Goal: Information Seeking & Learning: Learn about a topic

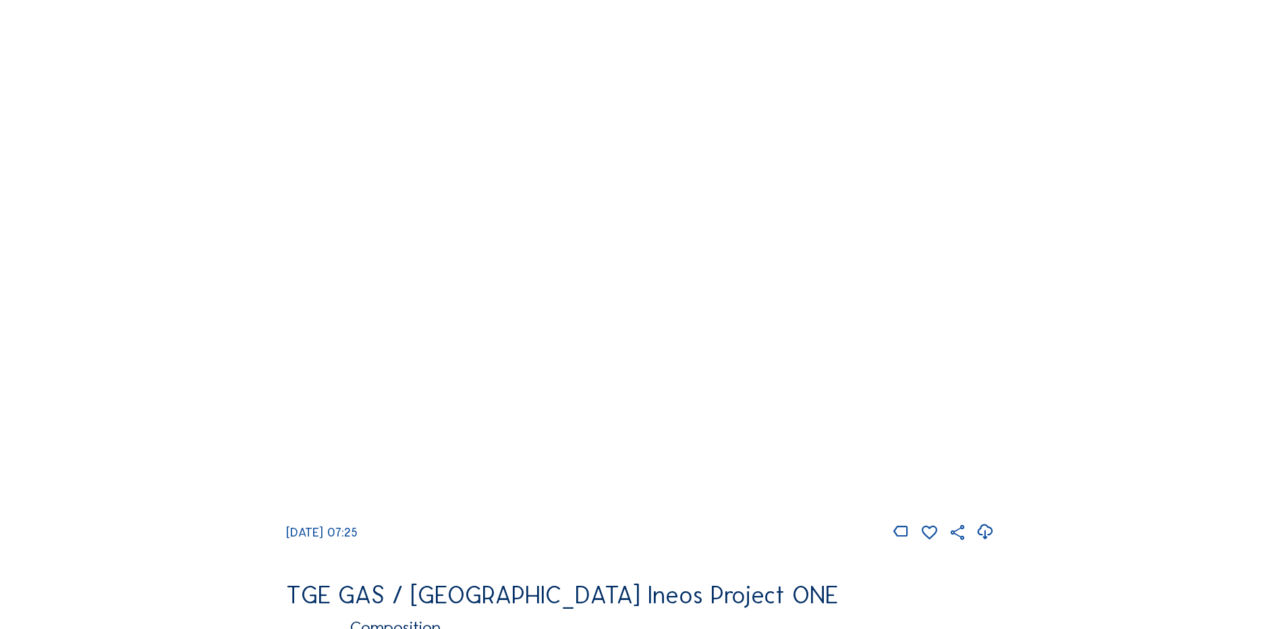
scroll to position [1282, 0]
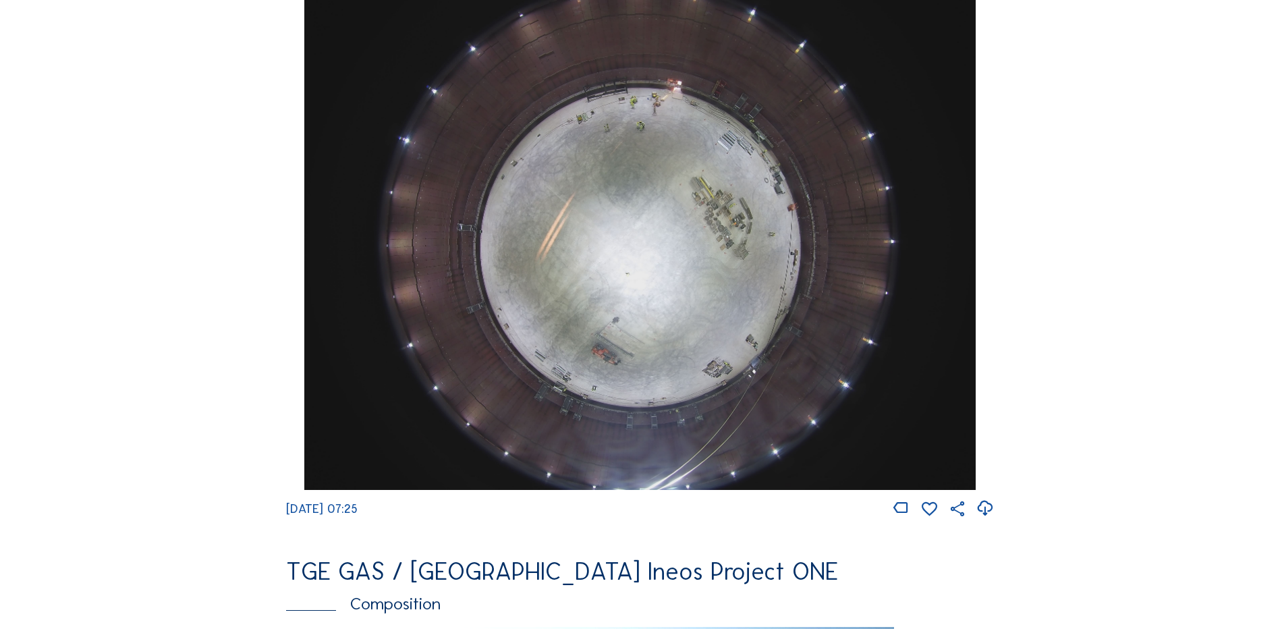
click at [627, 231] on img at bounding box center [639, 238] width 671 height 503
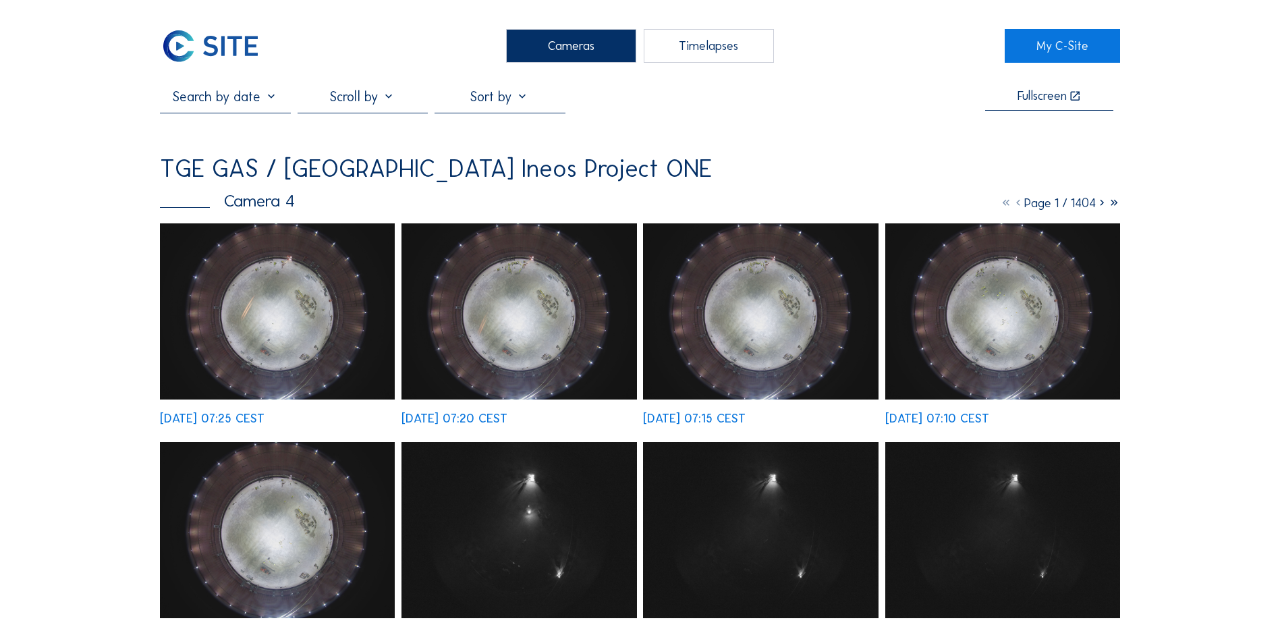
click at [297, 303] on img at bounding box center [277, 311] width 235 height 176
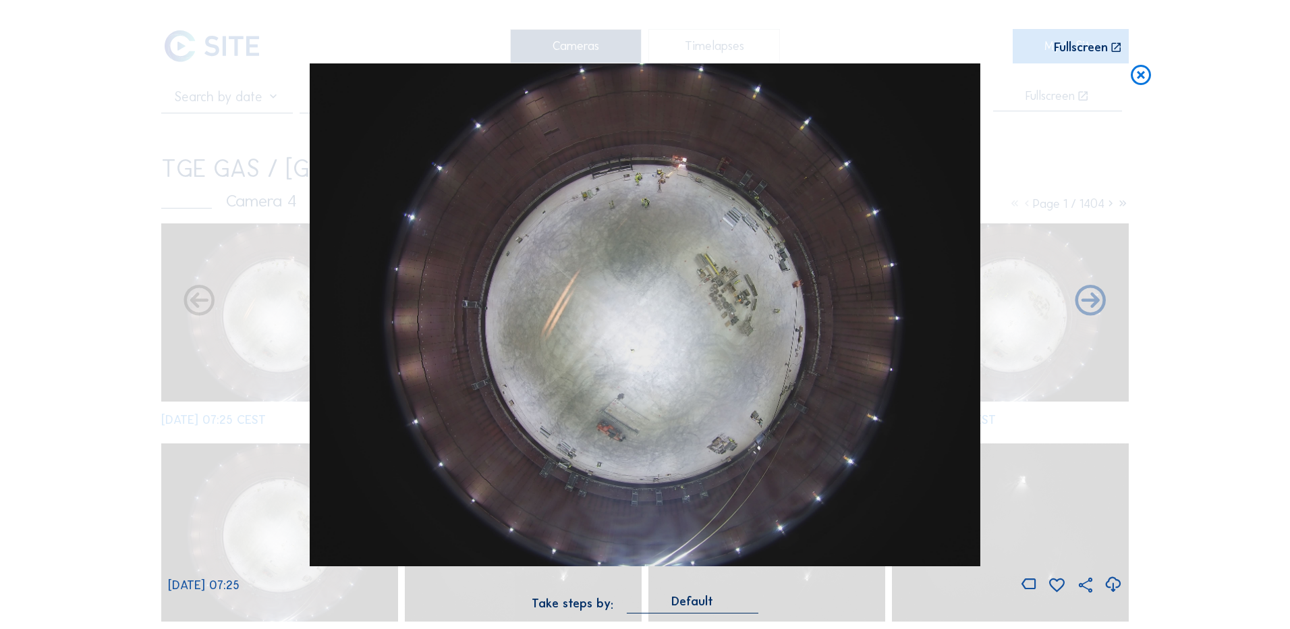
click at [1111, 587] on icon at bounding box center [1113, 585] width 18 height 22
click at [168, 215] on div "Scroll to travel through time | Press 'Alt' Button + Scroll to Zoom | Click and…" at bounding box center [645, 314] width 1290 height 629
click at [59, 215] on div "Scroll to travel through time | Press 'Alt' Button + Scroll to Zoom | Click and…" at bounding box center [645, 314] width 1290 height 629
click at [1148, 75] on icon at bounding box center [1141, 75] width 24 height 25
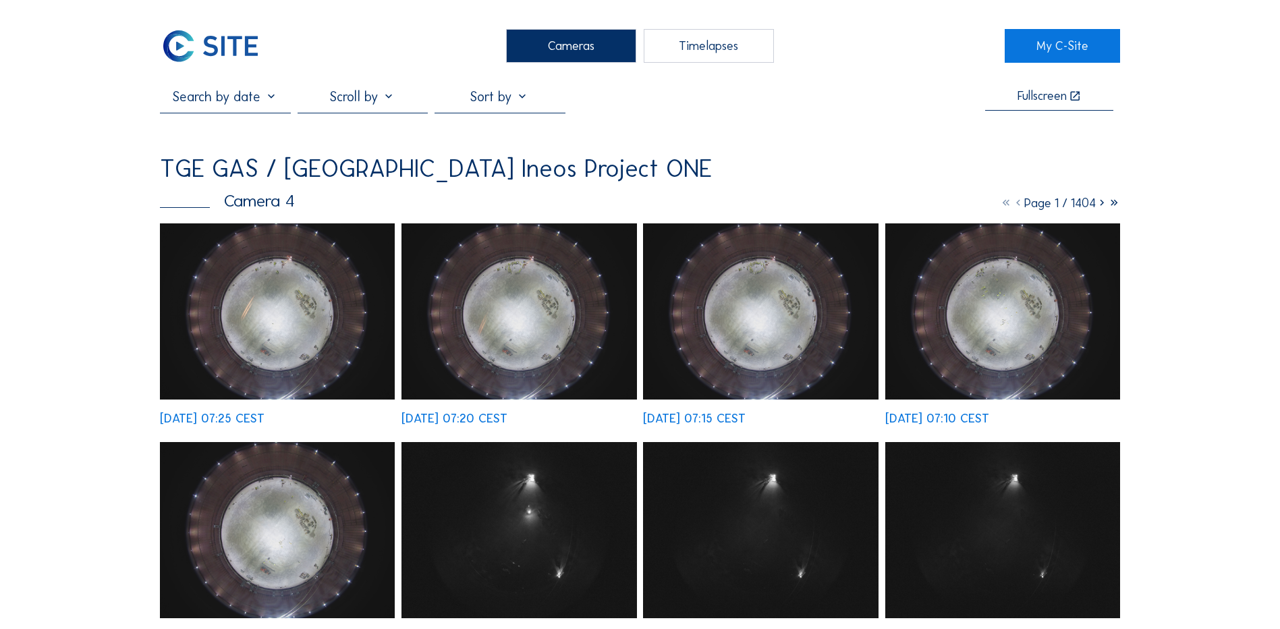
click at [580, 47] on div "Cameras" at bounding box center [571, 46] width 130 height 34
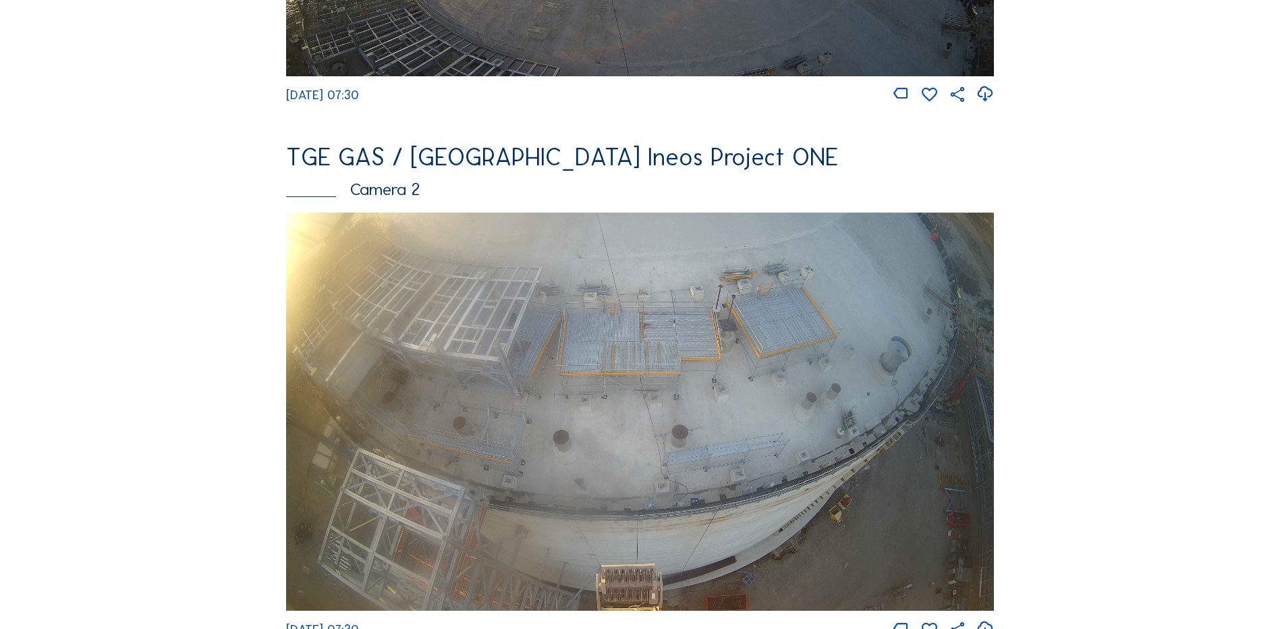
scroll to position [540, 0]
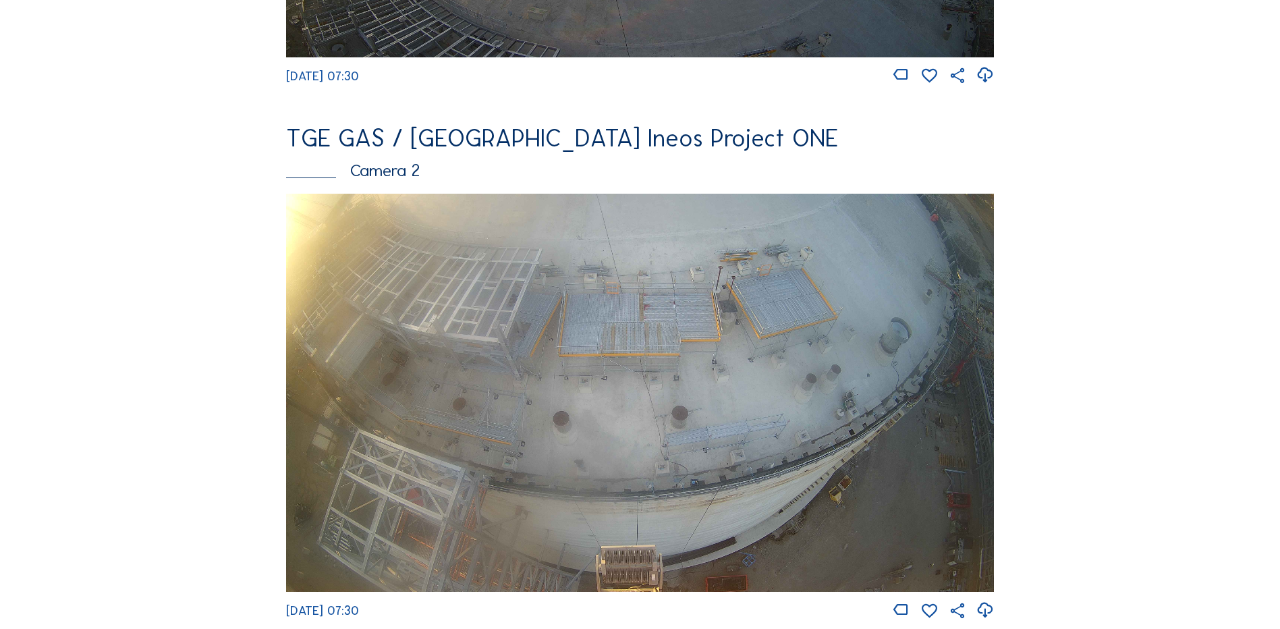
click at [526, 306] on img at bounding box center [640, 393] width 708 height 398
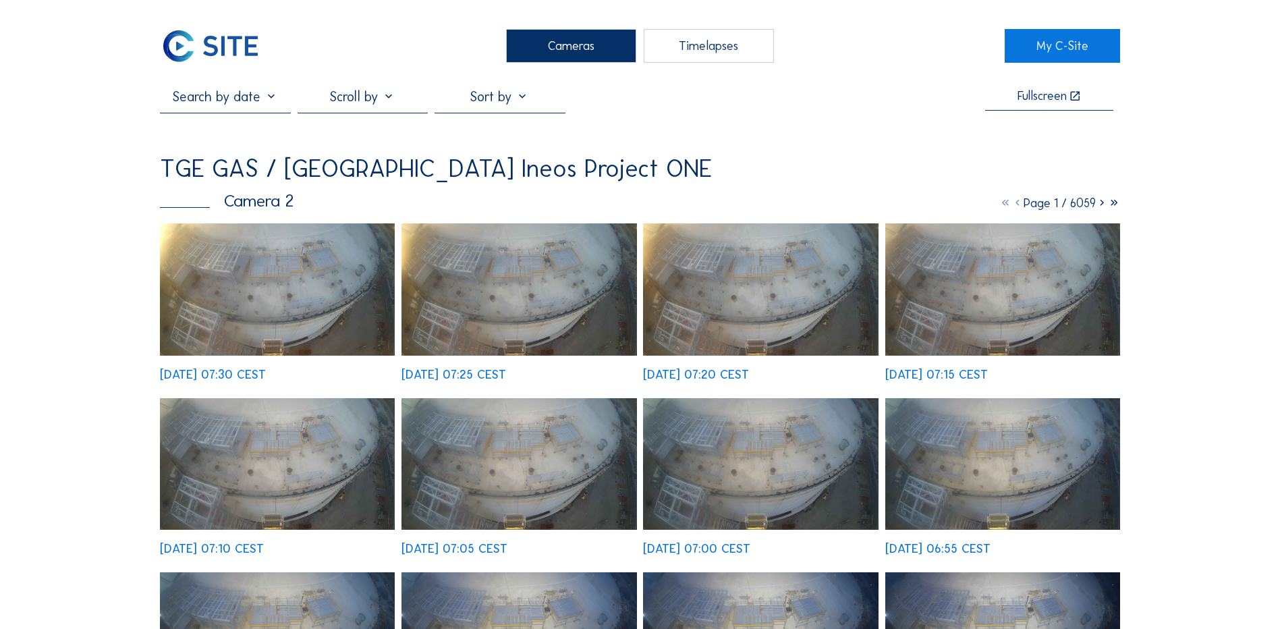
click at [273, 270] on img at bounding box center [277, 289] width 235 height 132
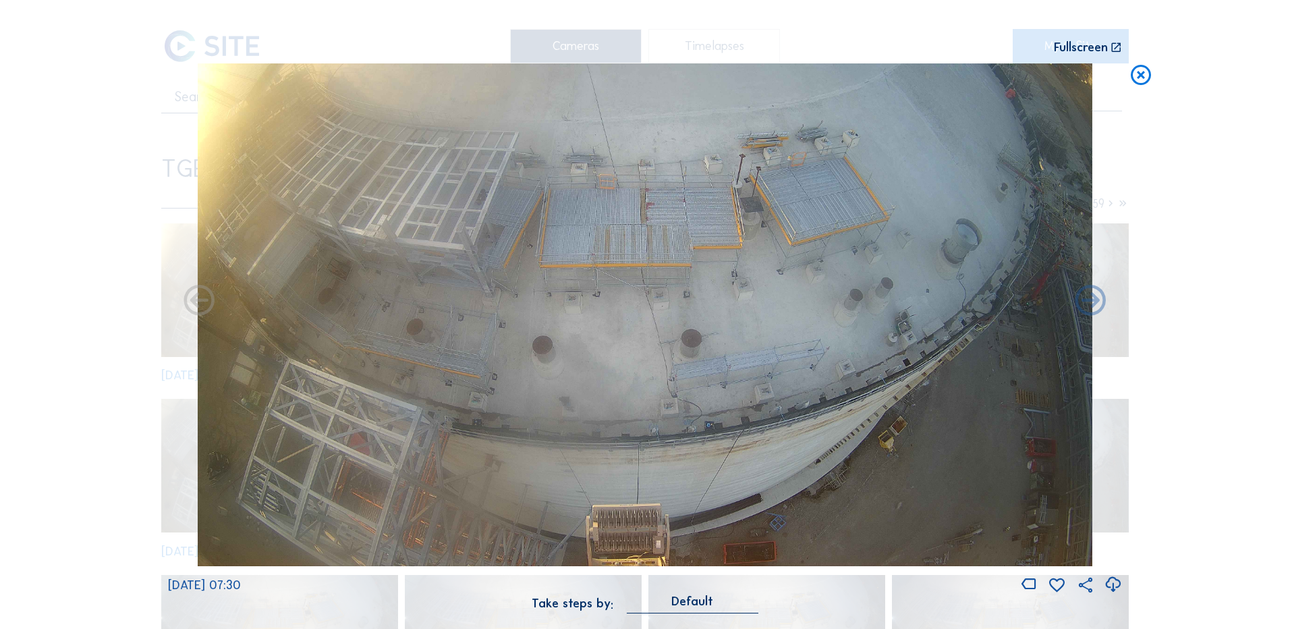
click at [1116, 585] on icon at bounding box center [1113, 585] width 18 height 22
click at [1113, 584] on icon at bounding box center [1113, 585] width 18 height 22
click at [1135, 75] on icon at bounding box center [1141, 75] width 24 height 25
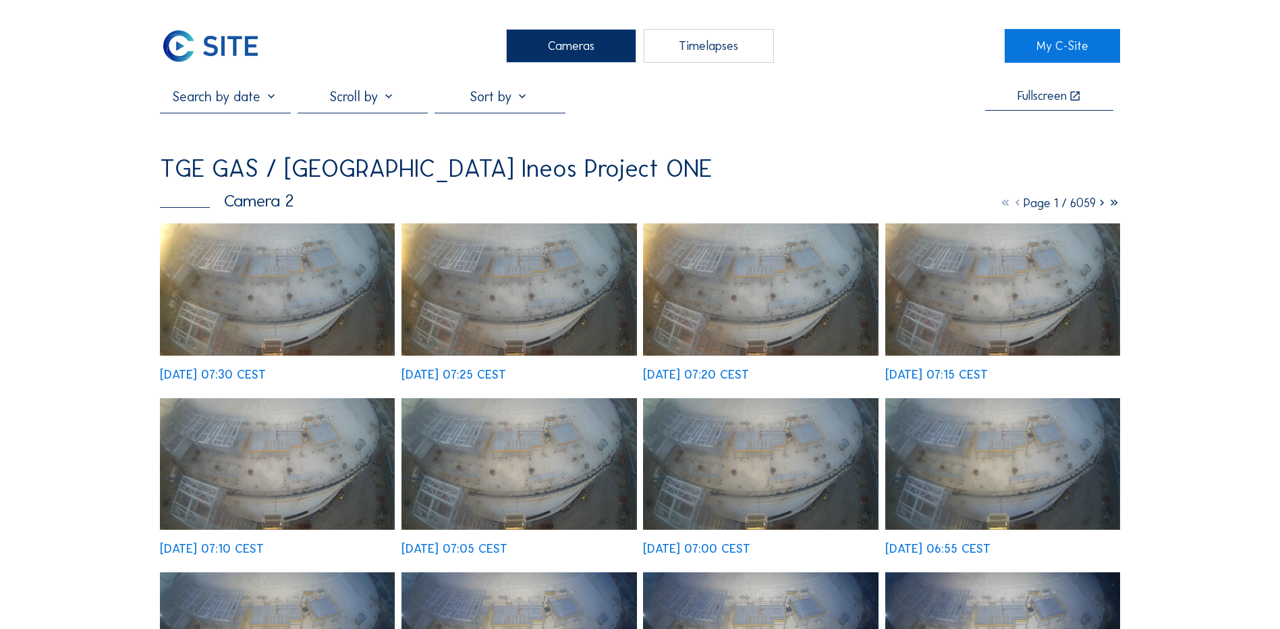
click at [563, 52] on div "Cameras" at bounding box center [571, 46] width 130 height 34
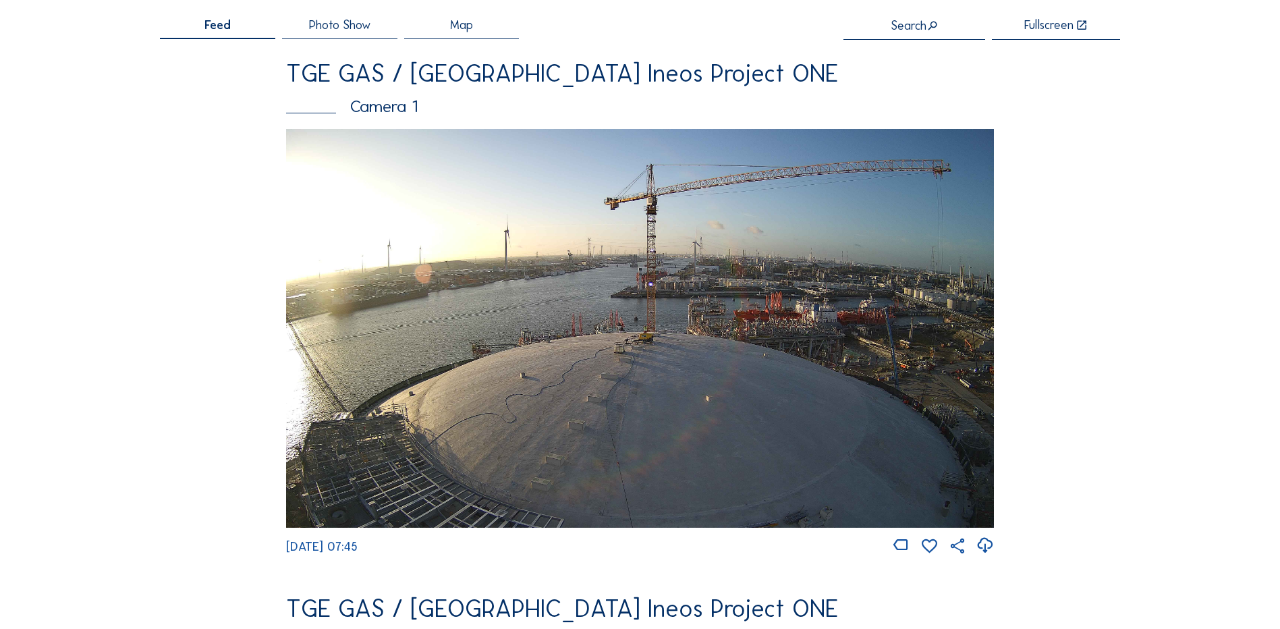
scroll to position [67, 0]
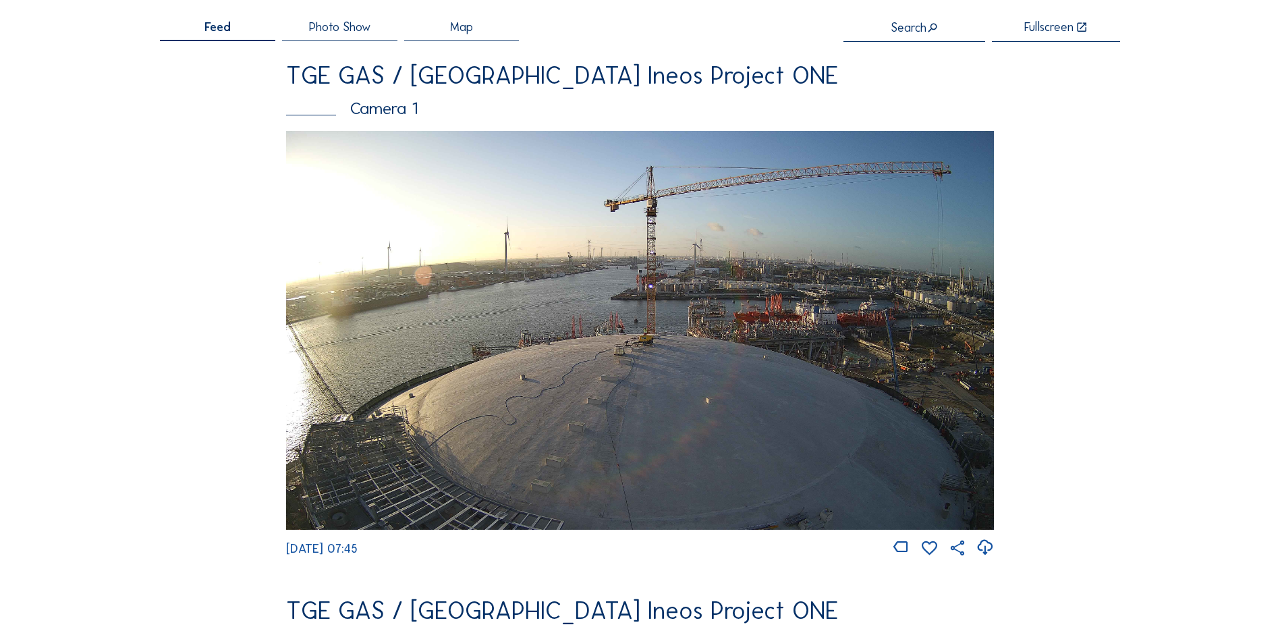
click at [549, 389] on img at bounding box center [640, 330] width 708 height 398
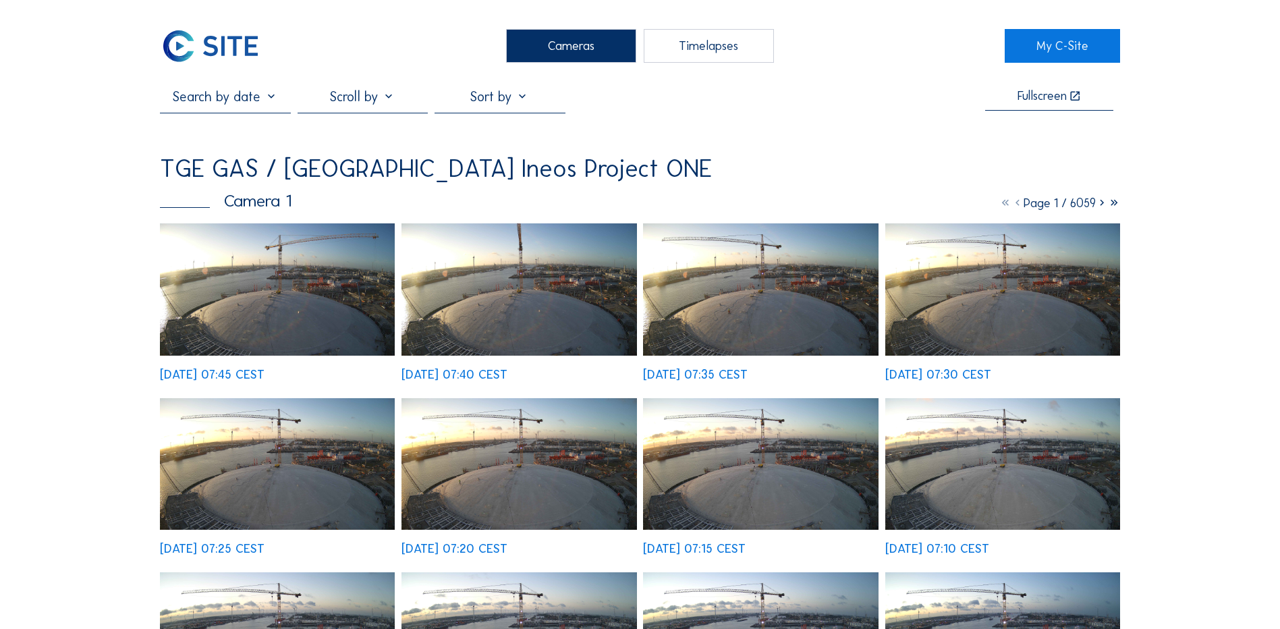
click at [319, 306] on img at bounding box center [277, 289] width 235 height 132
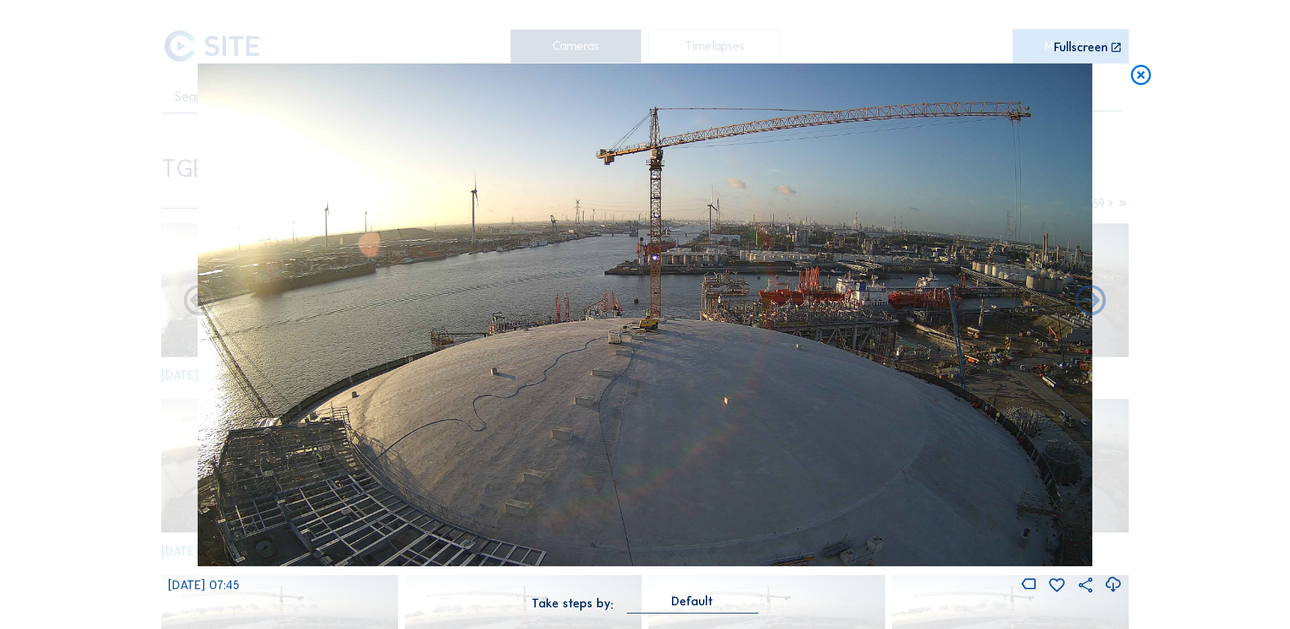
click at [1114, 584] on icon at bounding box center [1113, 585] width 18 height 22
click at [122, 320] on div "Scroll to travel through time | Press 'Alt' Button + Scroll to Zoom | Click and…" at bounding box center [645, 314] width 1290 height 629
click at [1144, 78] on icon at bounding box center [1141, 75] width 24 height 25
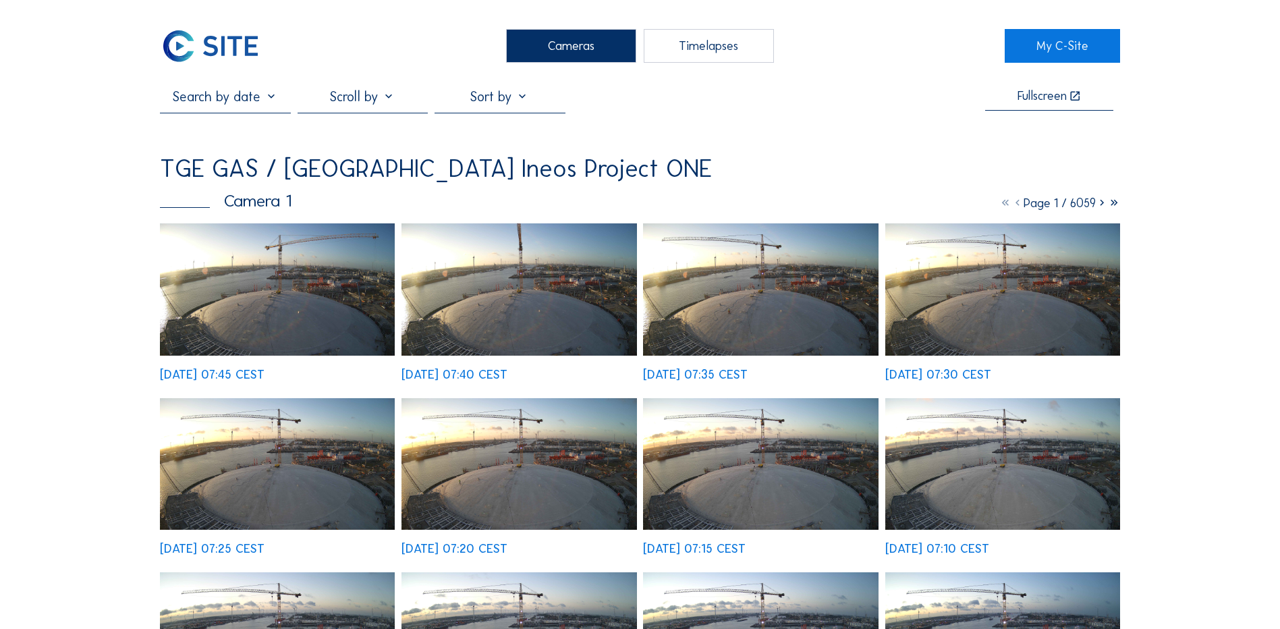
click at [601, 45] on div "Cameras" at bounding box center [571, 46] width 130 height 34
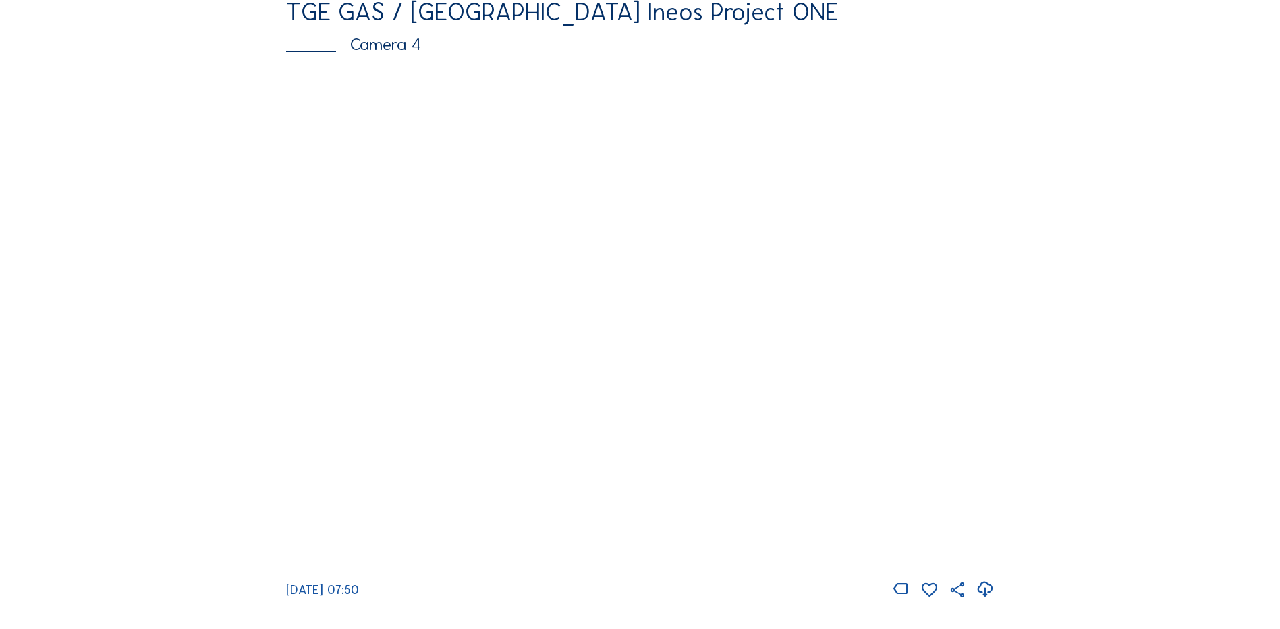
scroll to position [1214, 0]
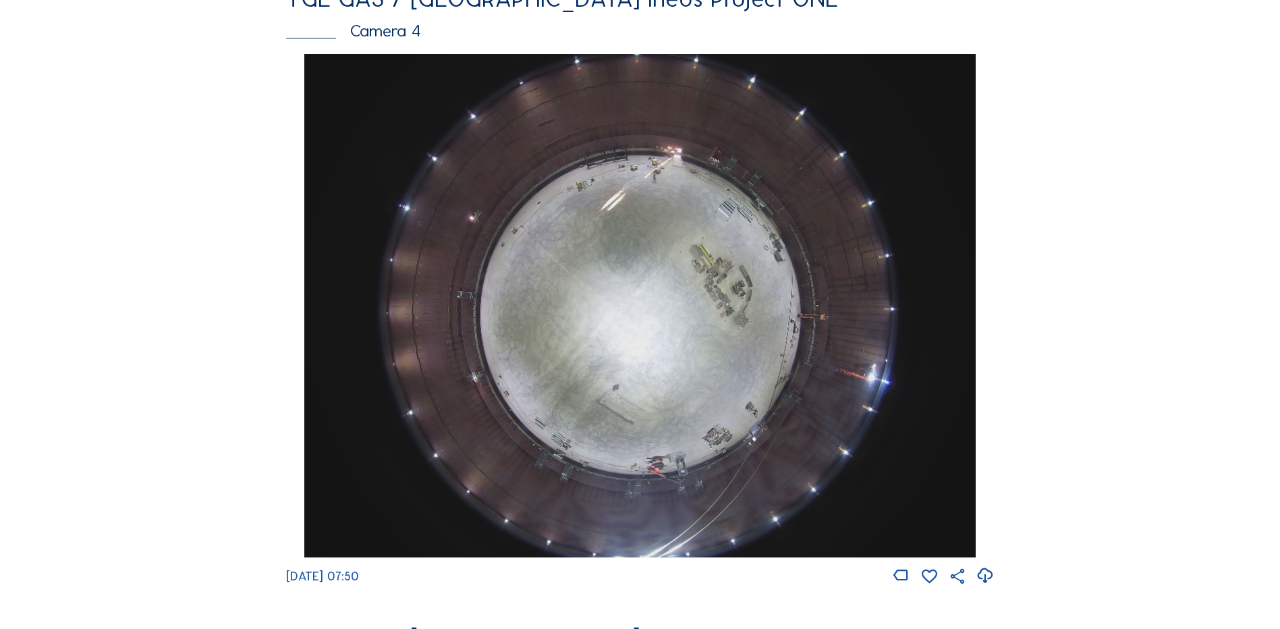
click at [640, 292] on img at bounding box center [639, 305] width 671 height 503
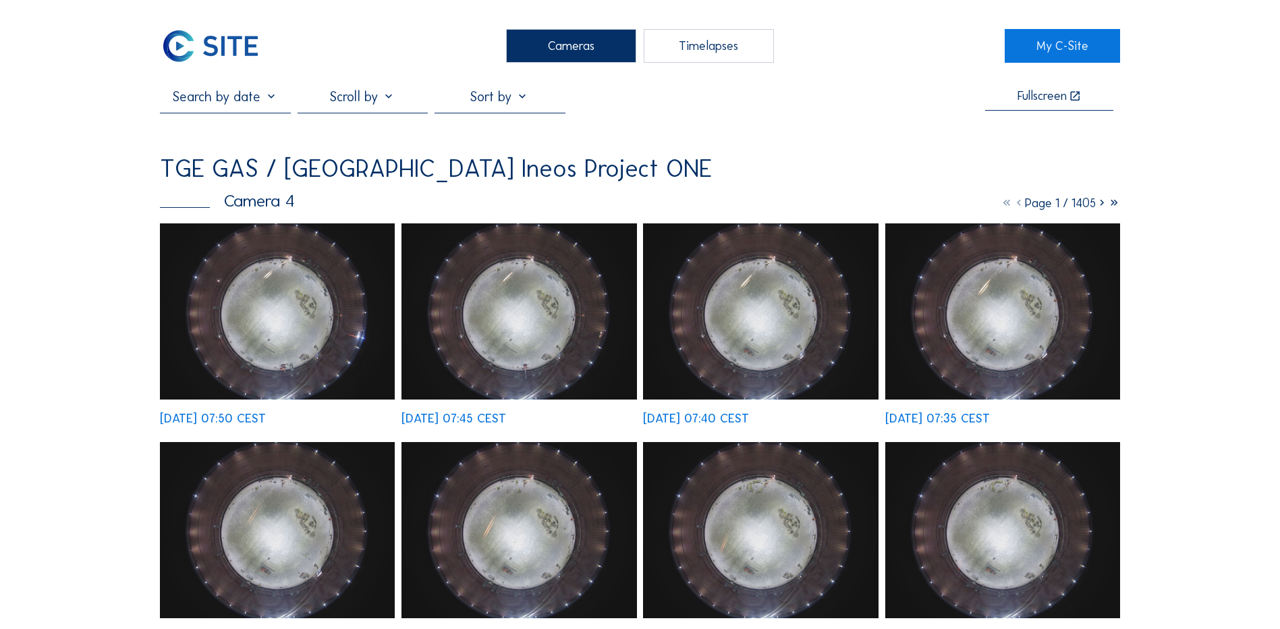
click at [275, 275] on img at bounding box center [277, 311] width 235 height 176
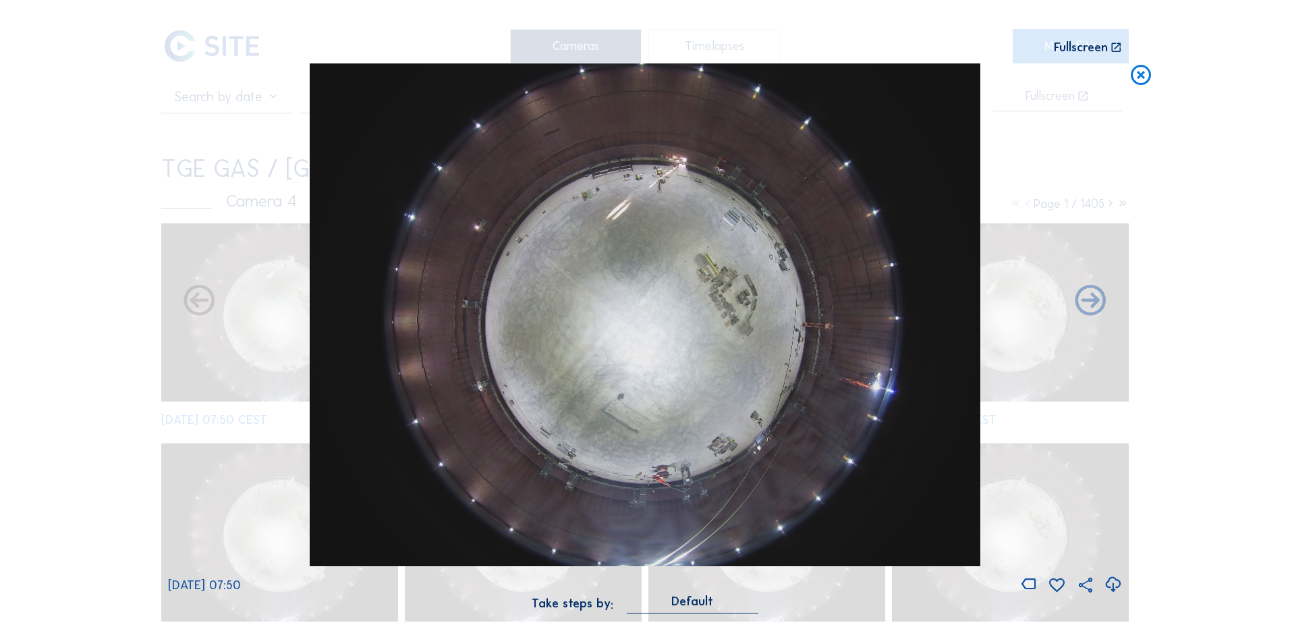
click at [1113, 589] on icon at bounding box center [1113, 585] width 18 height 22
drag, startPoint x: 112, startPoint y: 241, endPoint x: 290, endPoint y: 192, distance: 184.6
click at [112, 241] on div "Scroll to travel through time | Press 'Alt' Button + Scroll to Zoom | Click and…" at bounding box center [645, 314] width 1290 height 629
click at [1148, 76] on icon at bounding box center [1141, 75] width 24 height 25
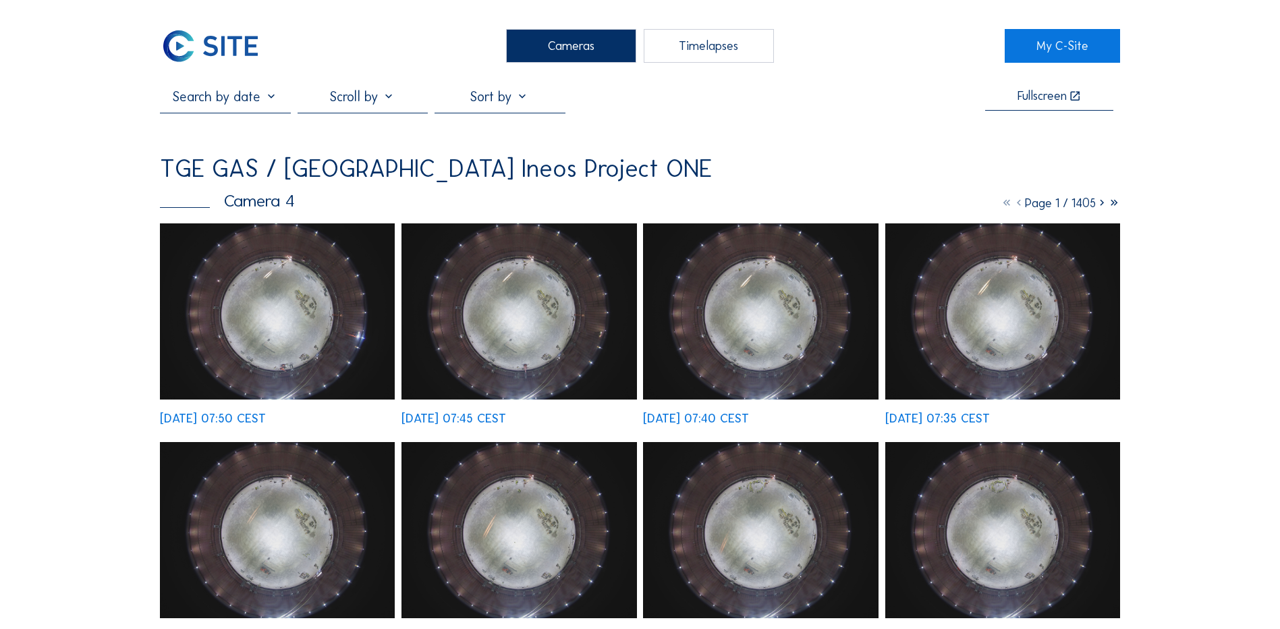
click at [538, 34] on div "Cameras" at bounding box center [571, 46] width 130 height 34
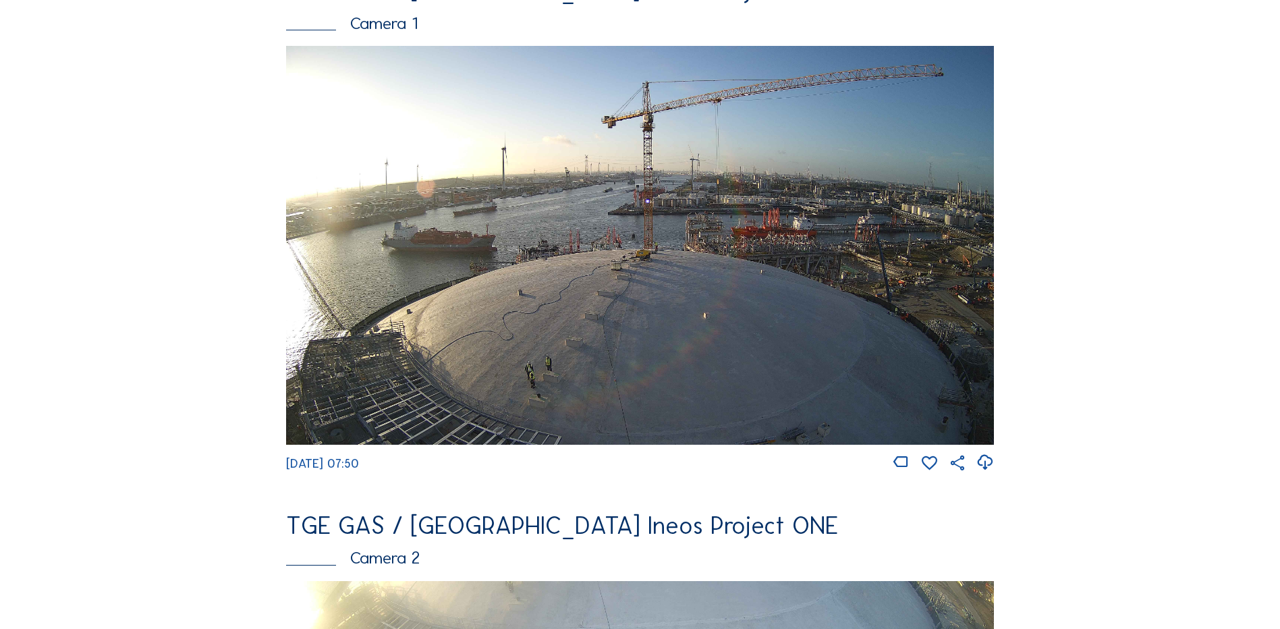
scroll to position [135, 0]
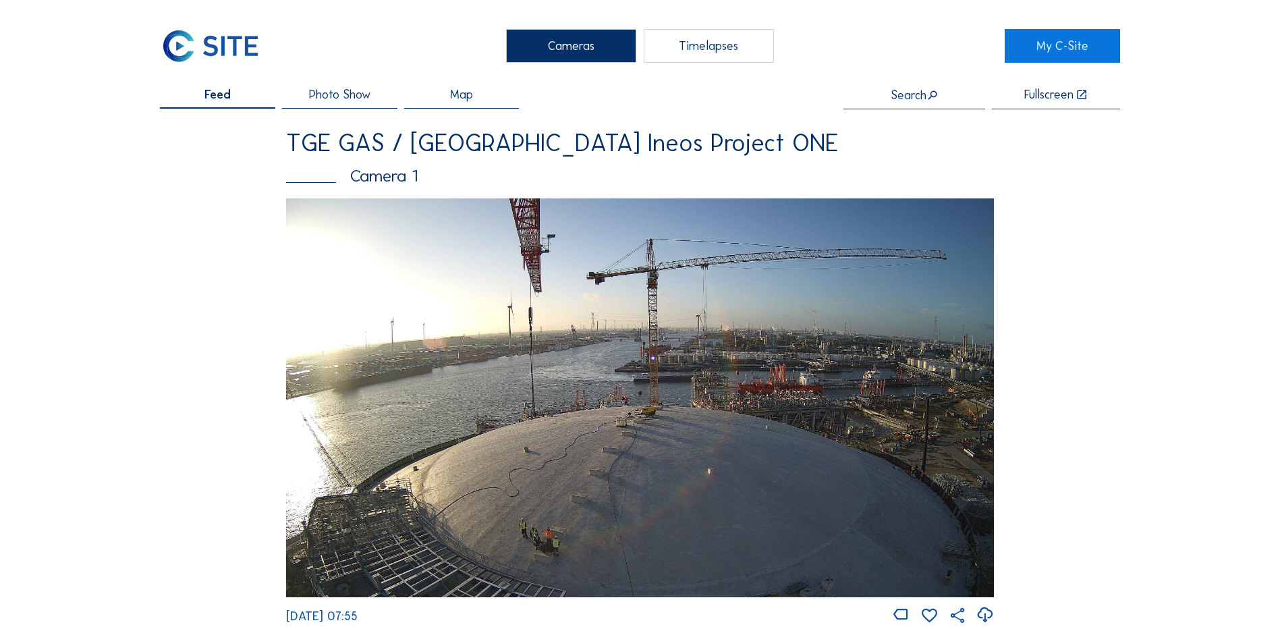
click at [615, 392] on img at bounding box center [640, 397] width 708 height 398
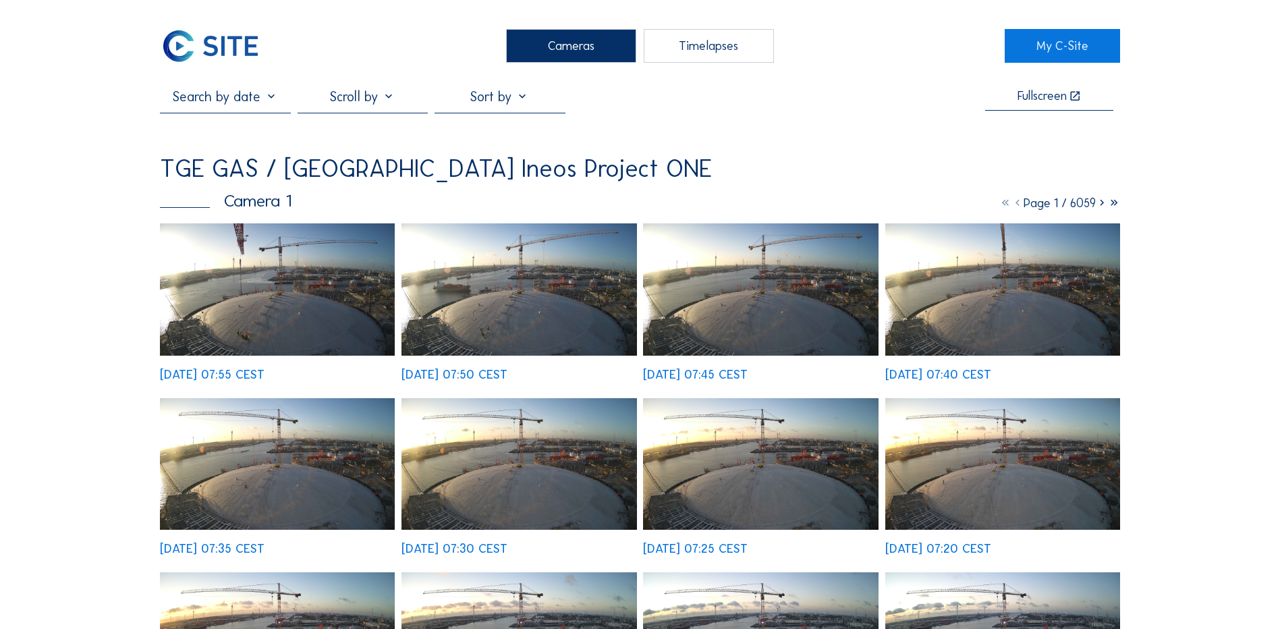
click at [287, 302] on img at bounding box center [277, 289] width 235 height 132
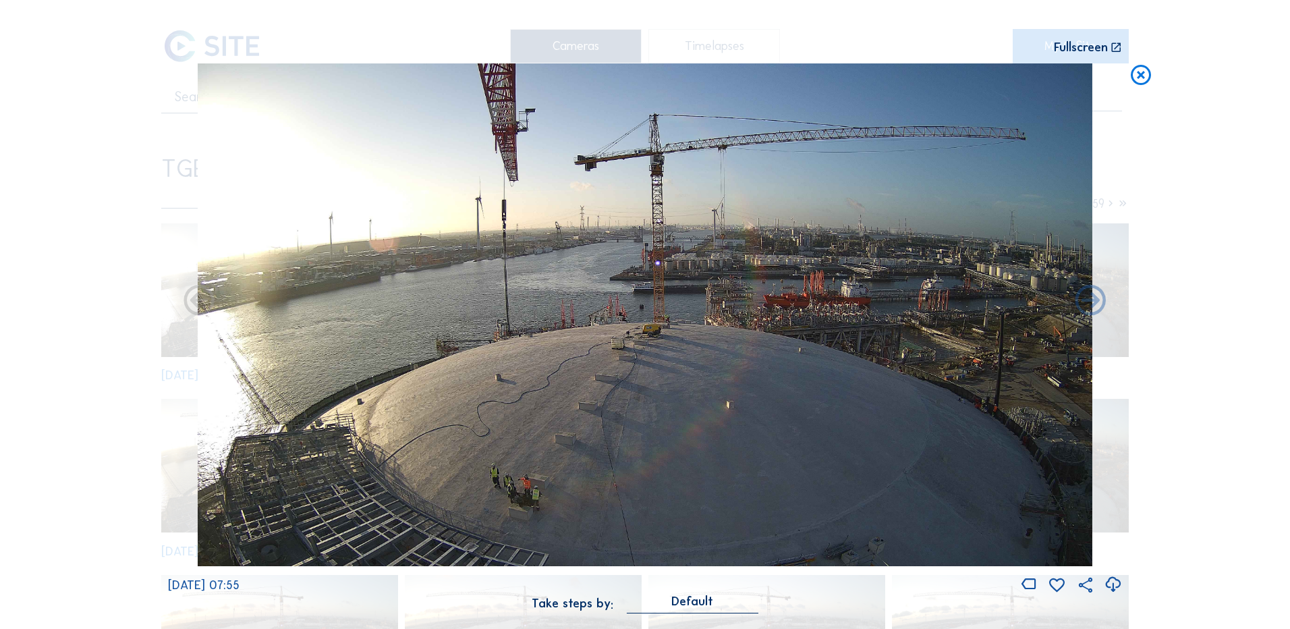
click at [1113, 587] on icon at bounding box center [1113, 585] width 18 height 22
click at [11, 401] on div "Scroll to travel through time | Press 'Alt' Button + Scroll to Zoom | Click and…" at bounding box center [645, 314] width 1290 height 629
click at [1144, 74] on icon at bounding box center [1141, 75] width 24 height 25
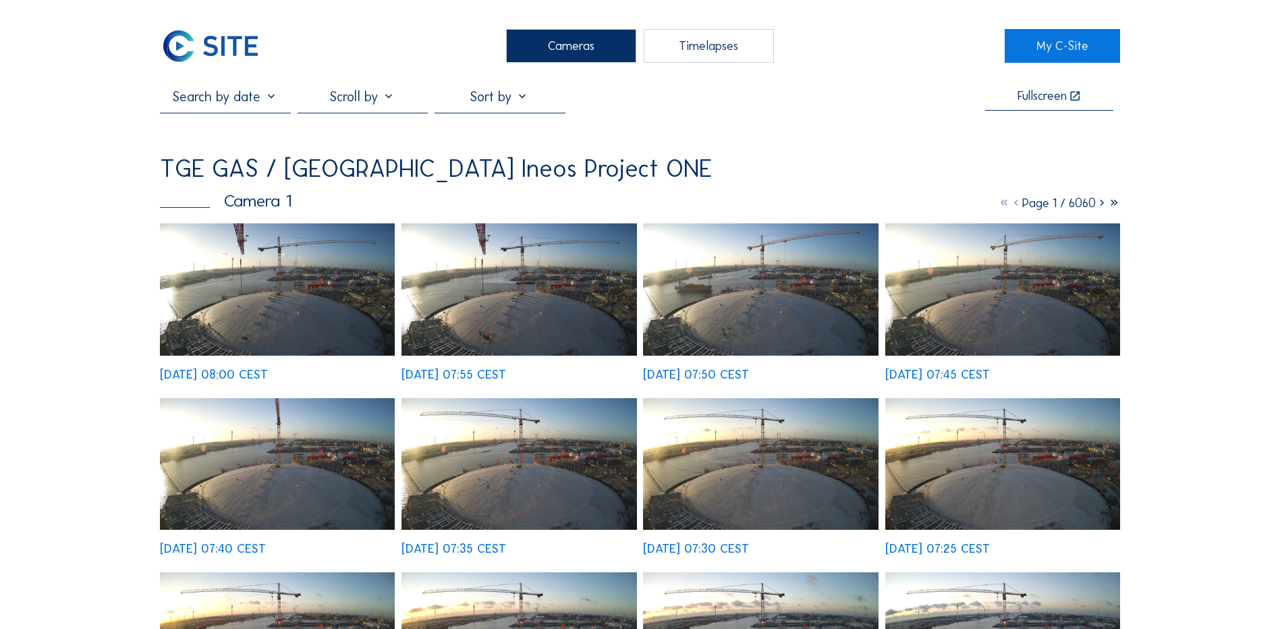
click at [274, 285] on img at bounding box center [277, 289] width 235 height 132
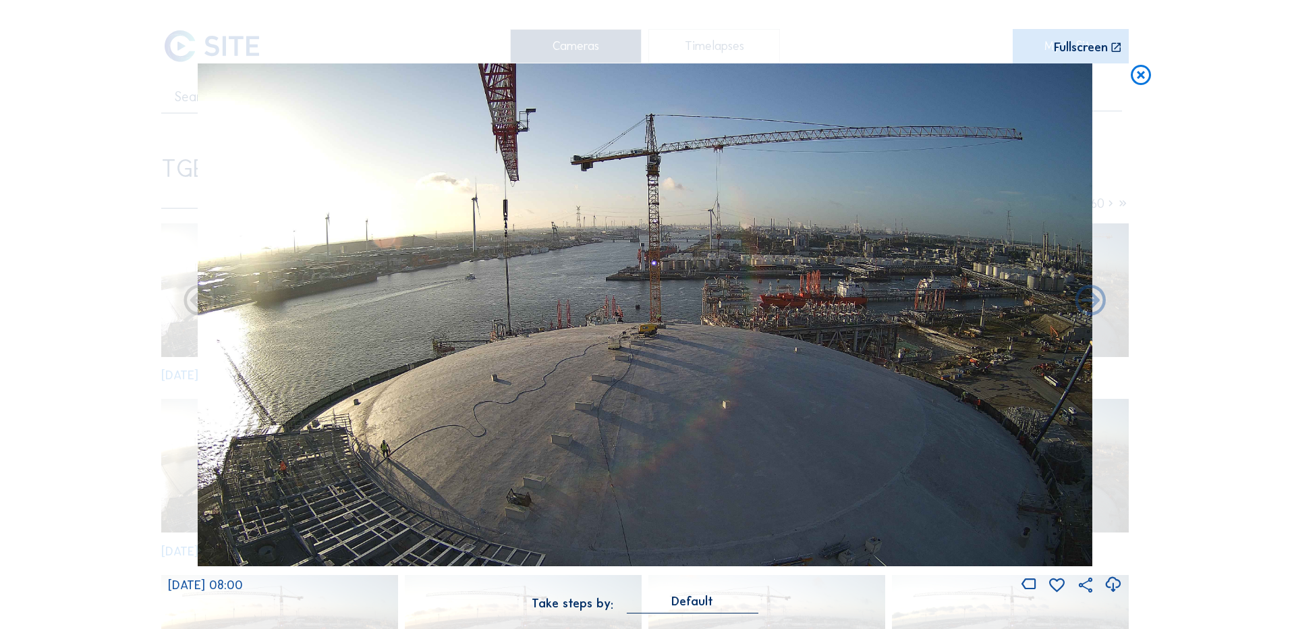
click at [1113, 586] on icon at bounding box center [1113, 585] width 18 height 22
click at [119, 388] on div "Scroll to travel through time | Press 'Alt' Button + Scroll to Zoom | Click and…" at bounding box center [645, 314] width 1290 height 629
click at [1142, 79] on icon at bounding box center [1141, 75] width 24 height 25
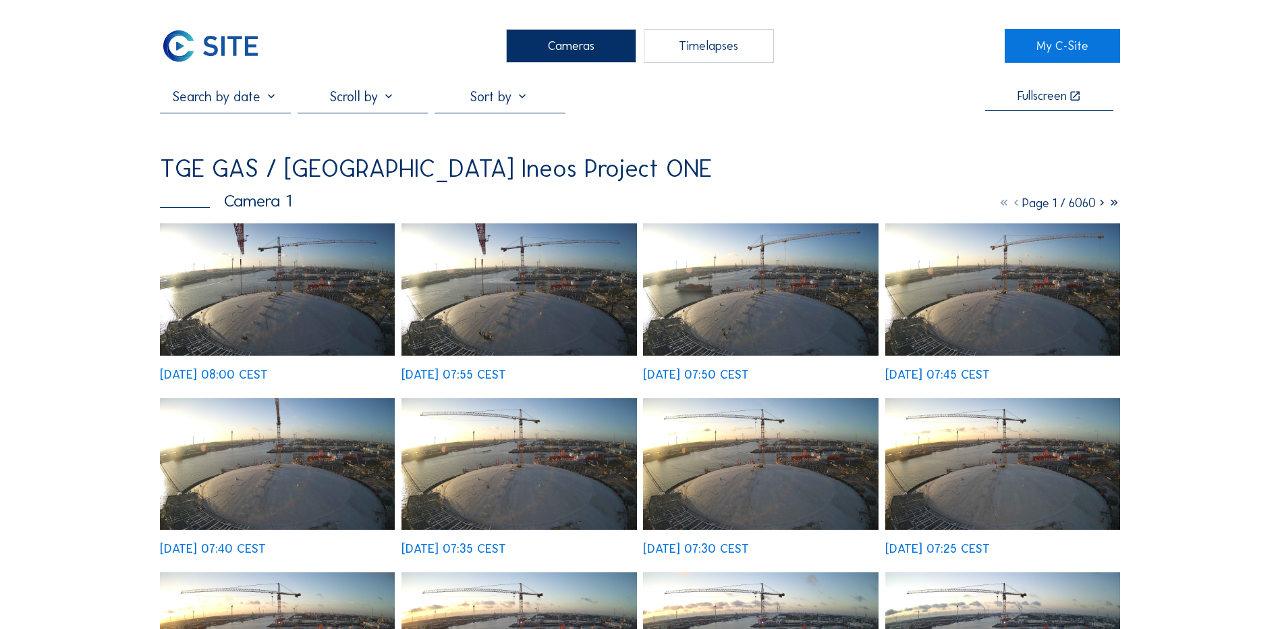
click at [591, 48] on div "Cameras" at bounding box center [571, 46] width 130 height 34
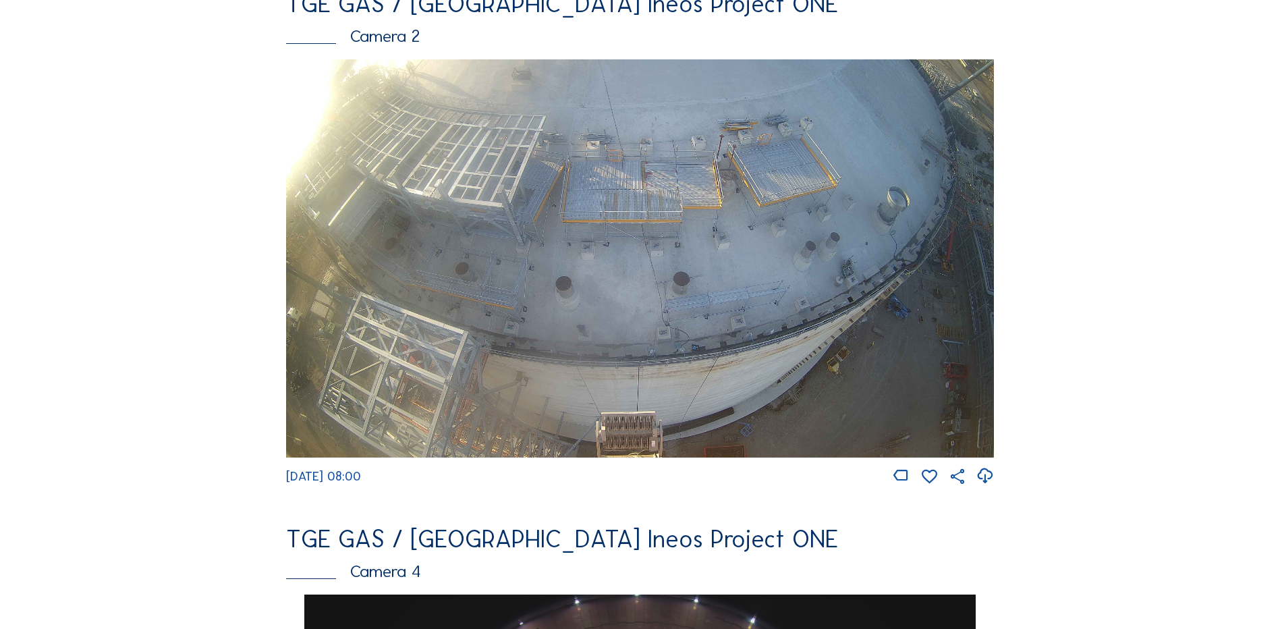
scroll to position [675, 0]
click at [598, 243] on img at bounding box center [640, 258] width 708 height 398
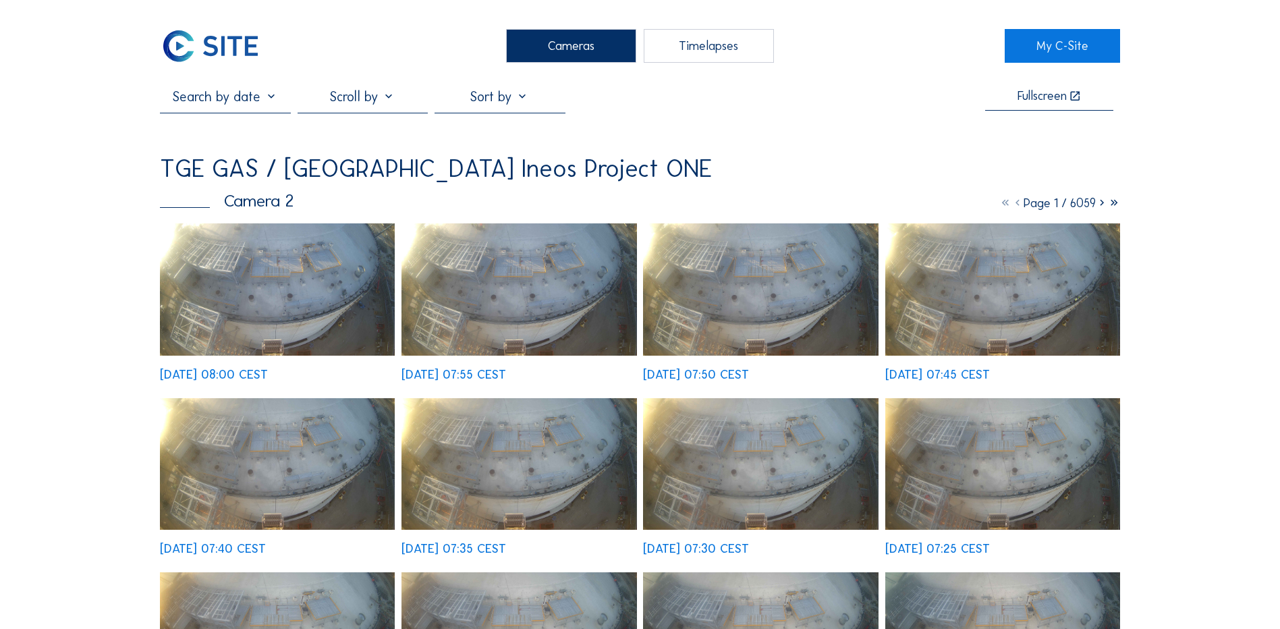
click at [589, 45] on div "Cameras" at bounding box center [571, 46] width 130 height 34
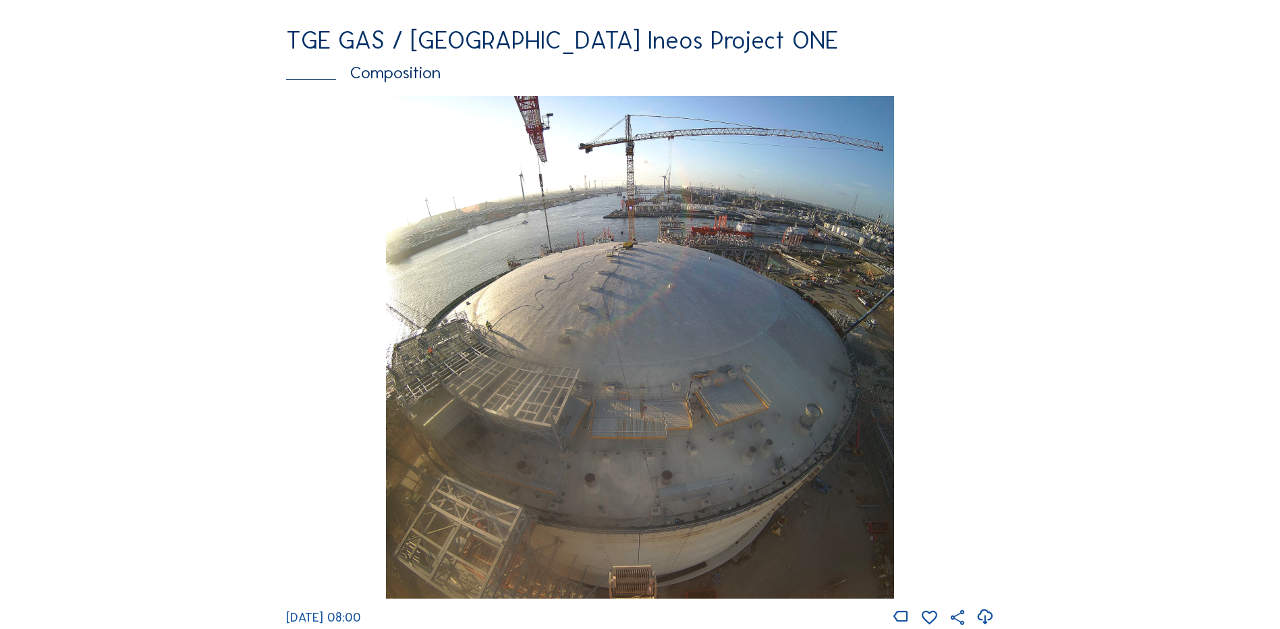
scroll to position [1822, 0]
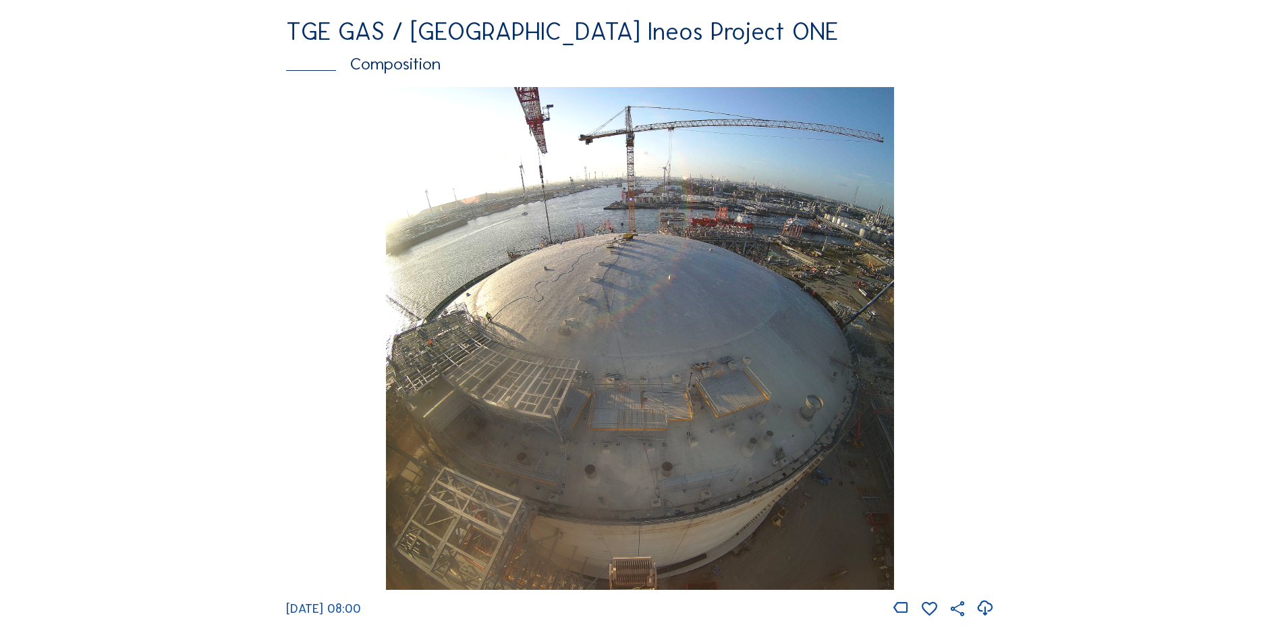
click at [653, 289] on img at bounding box center [639, 338] width 507 height 503
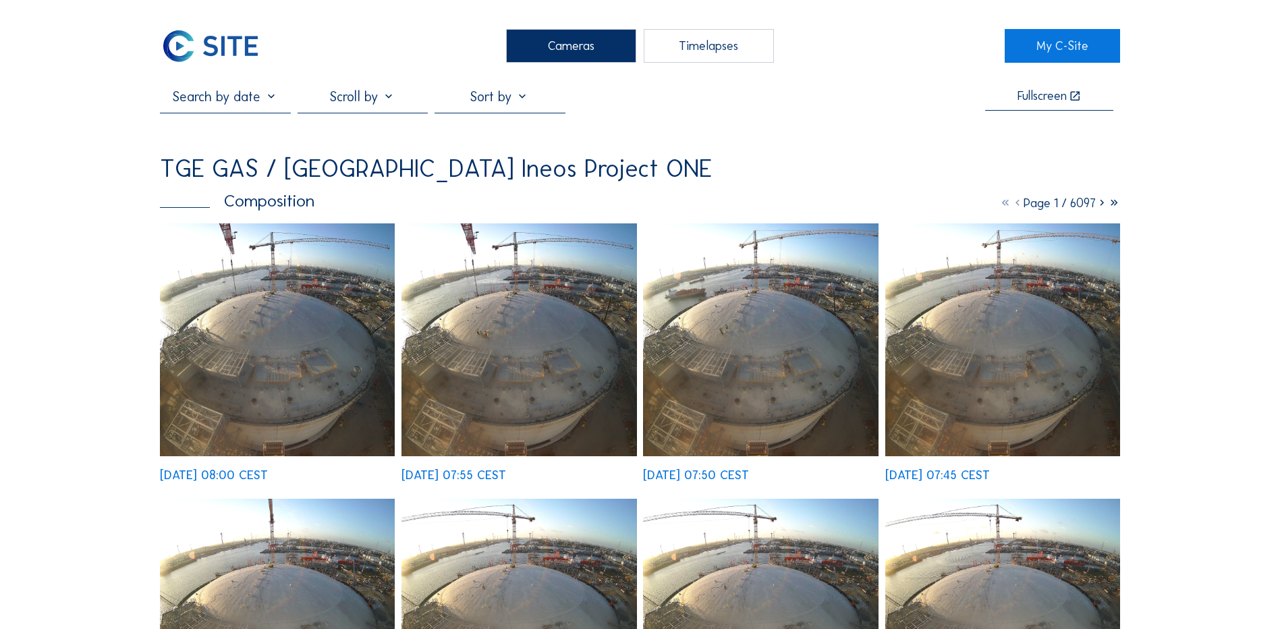
click at [300, 327] on img at bounding box center [277, 339] width 235 height 233
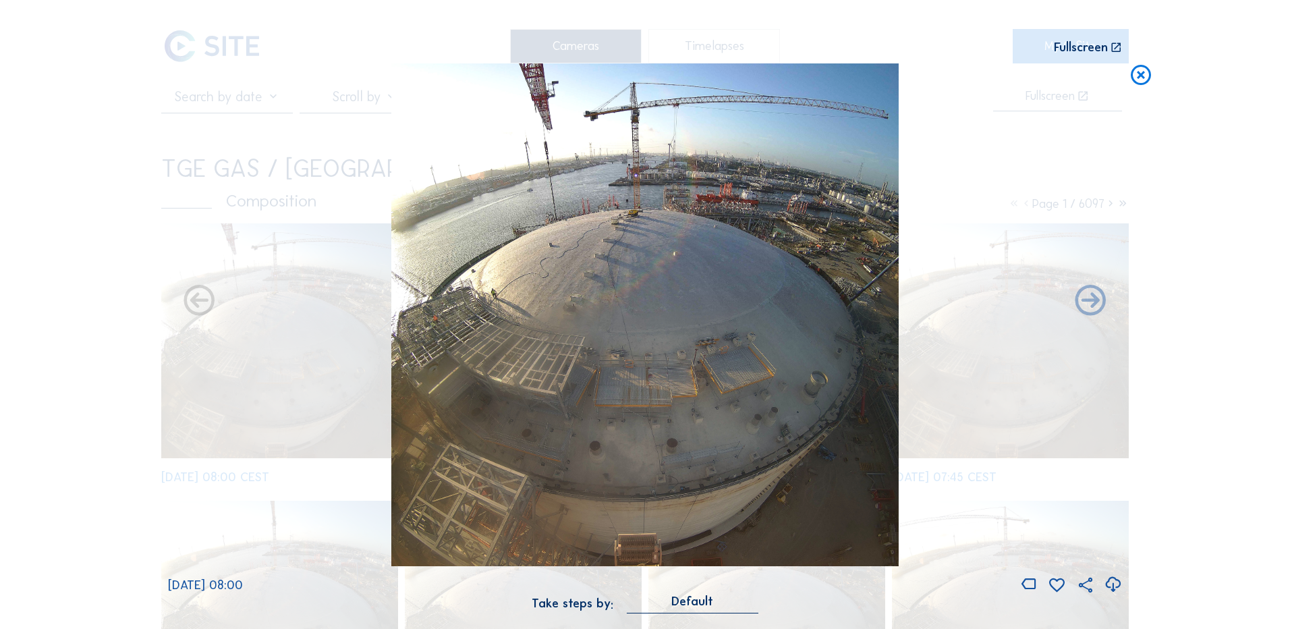
click at [1111, 585] on icon at bounding box center [1113, 585] width 18 height 22
click at [117, 191] on div "Scroll to travel through time | Press 'Alt' Button + Scroll to Zoom | Click and…" at bounding box center [645, 314] width 1290 height 629
click at [1144, 78] on icon at bounding box center [1141, 75] width 24 height 25
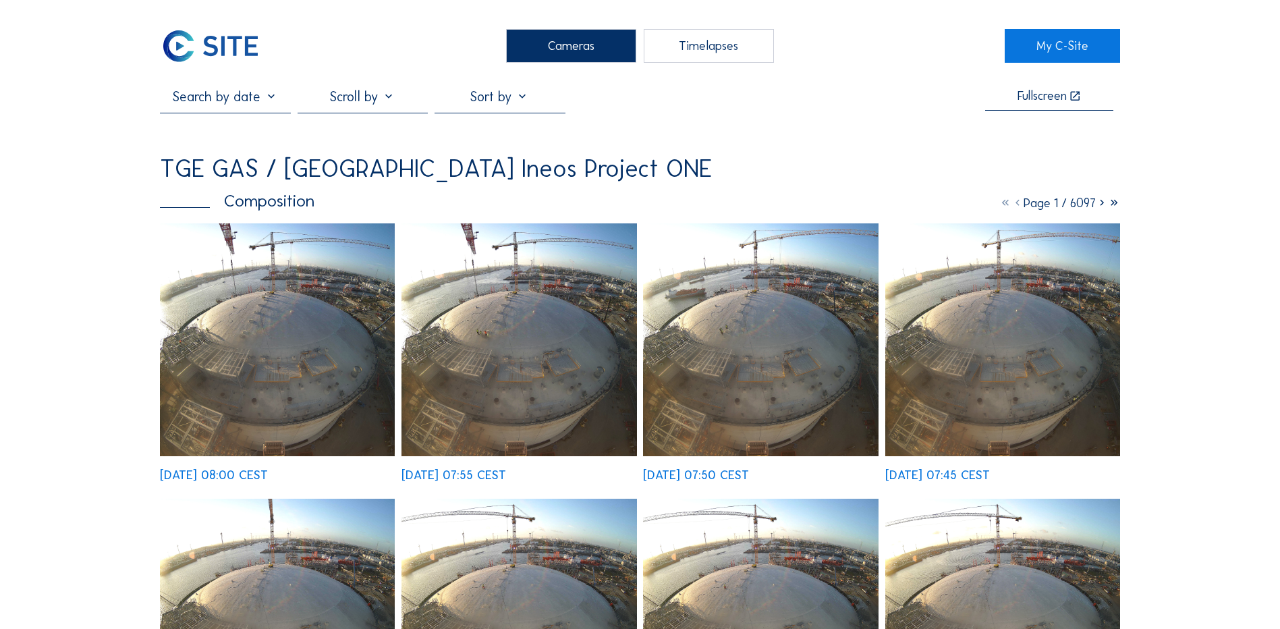
click at [526, 47] on div "Cameras" at bounding box center [571, 46] width 130 height 34
